Goal: Task Accomplishment & Management: Complete application form

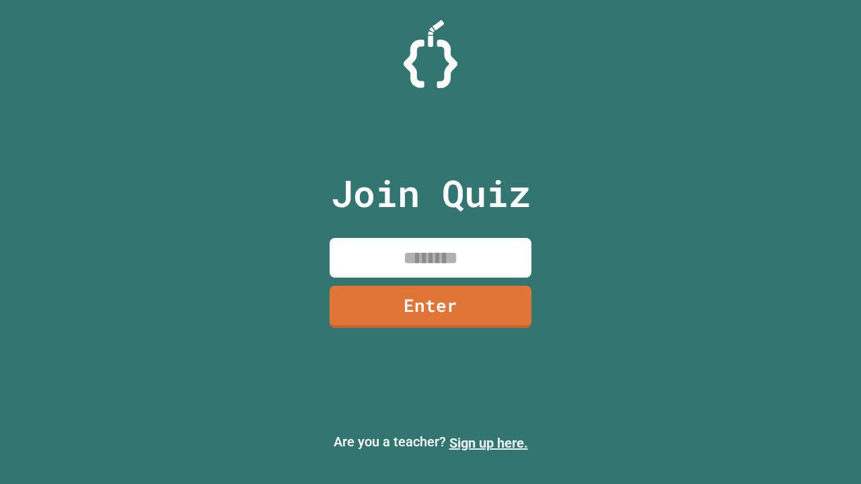
click at [482, 443] on link "Sign up here." at bounding box center [488, 443] width 79 height 16
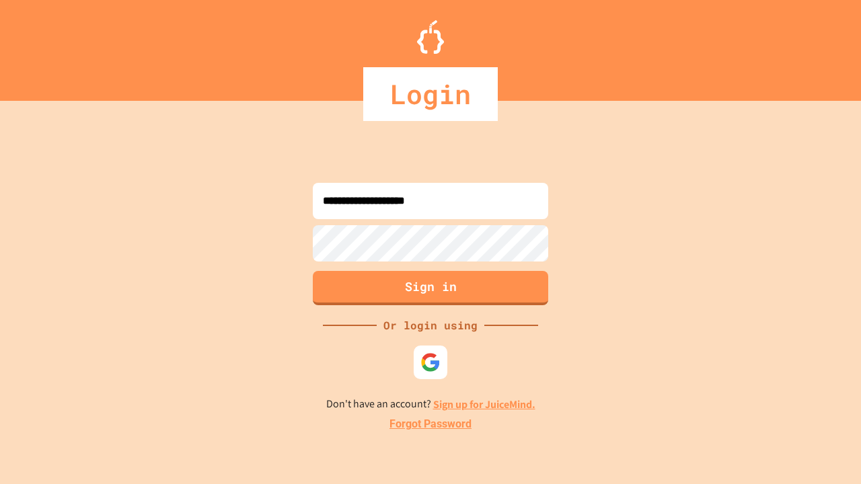
type input "**********"
